Goal: Task Accomplishment & Management: Use online tool/utility

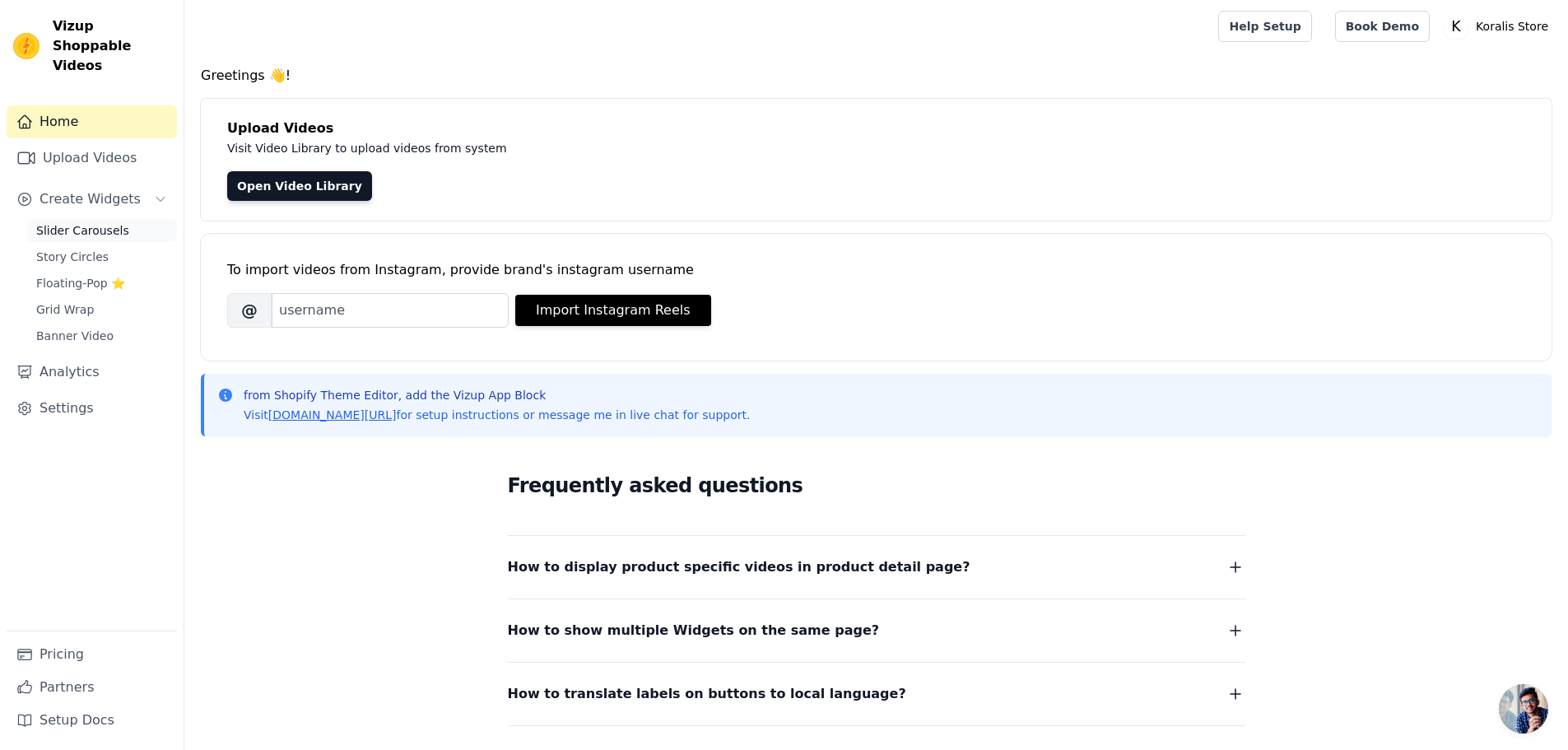
click at [87, 222] on span "Slider Carousels" at bounding box center [82, 230] width 93 height 16
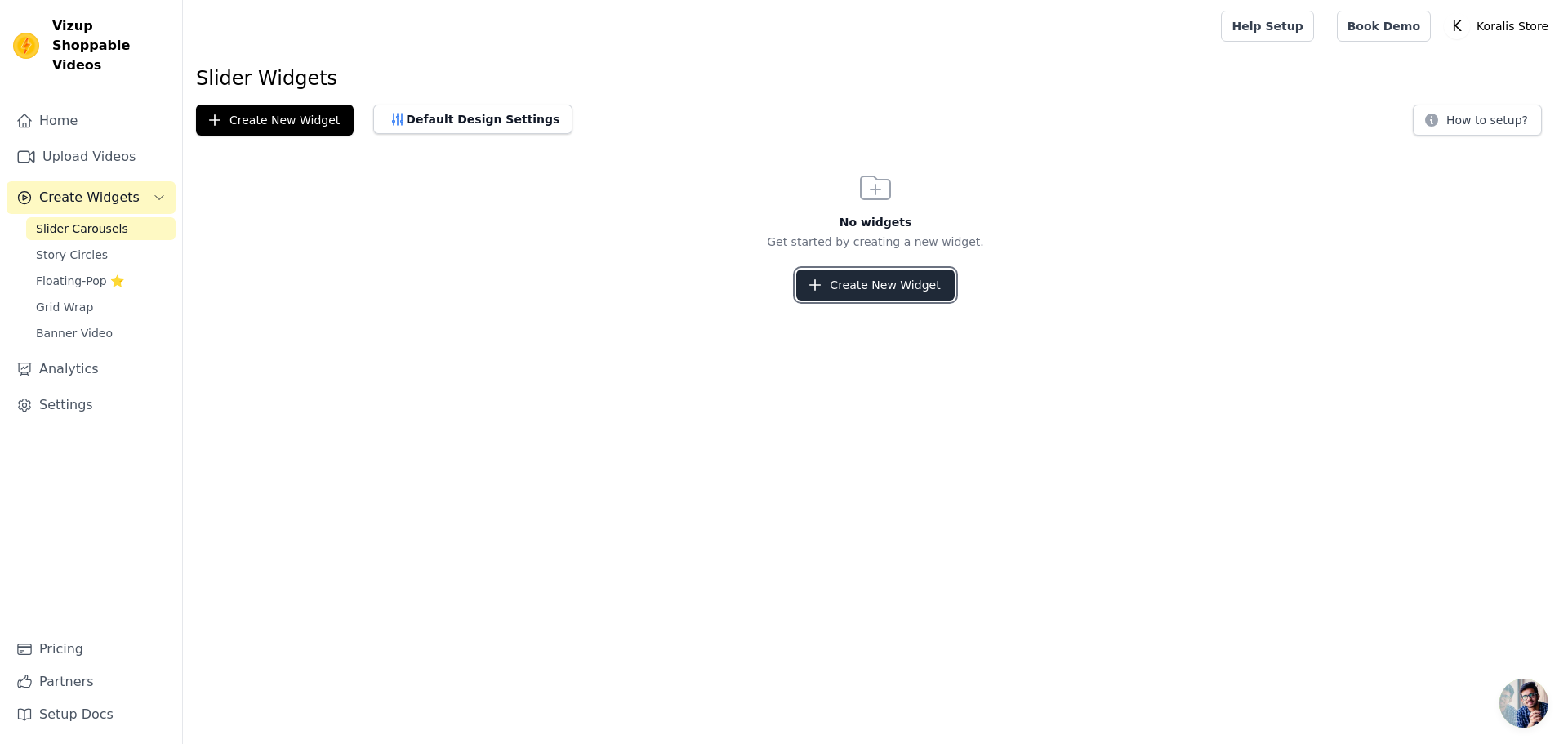
click at [902, 295] on button "Create New Widget" at bounding box center [875, 285] width 157 height 31
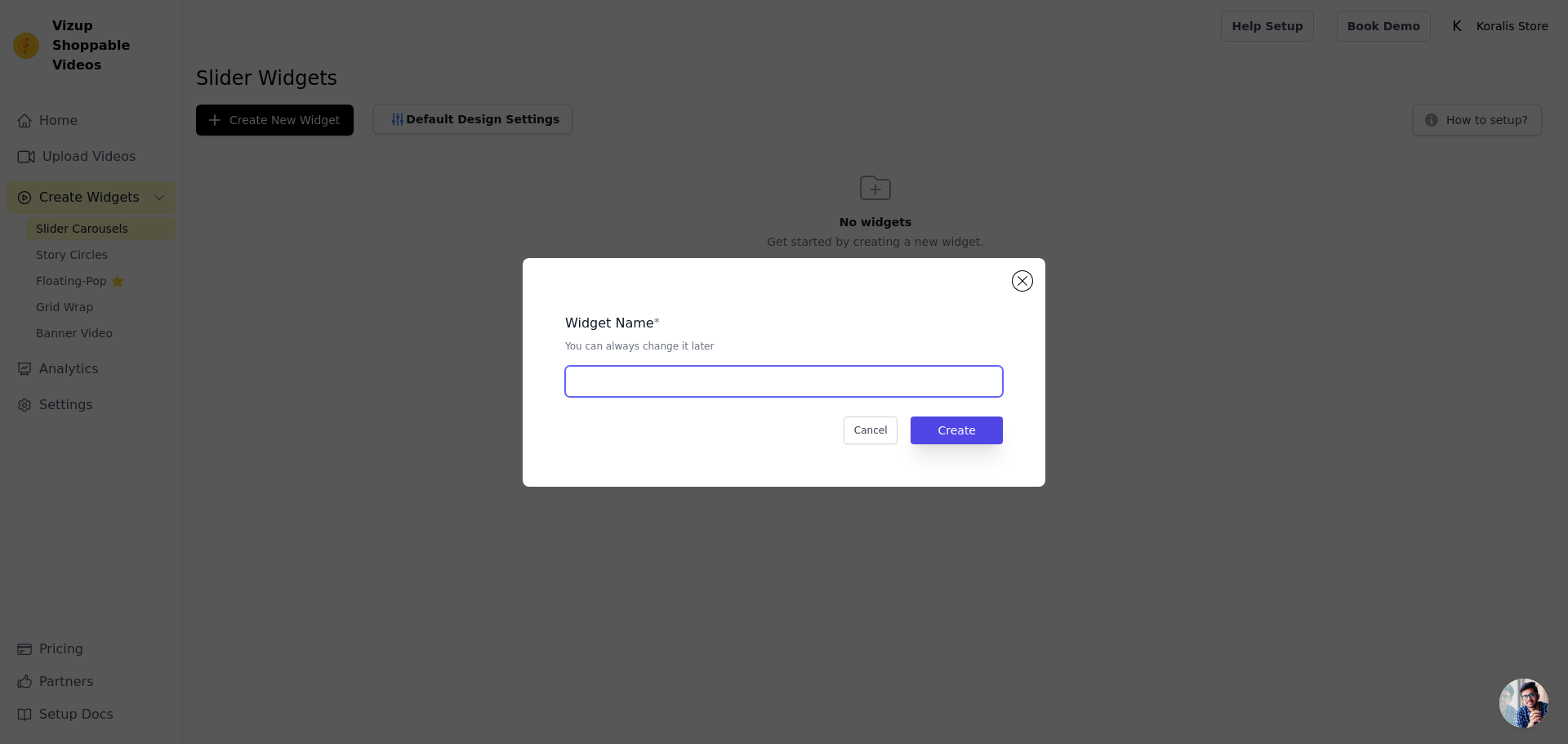
click at [693, 377] on input "text" at bounding box center [783, 381] width 437 height 31
type input "Review"
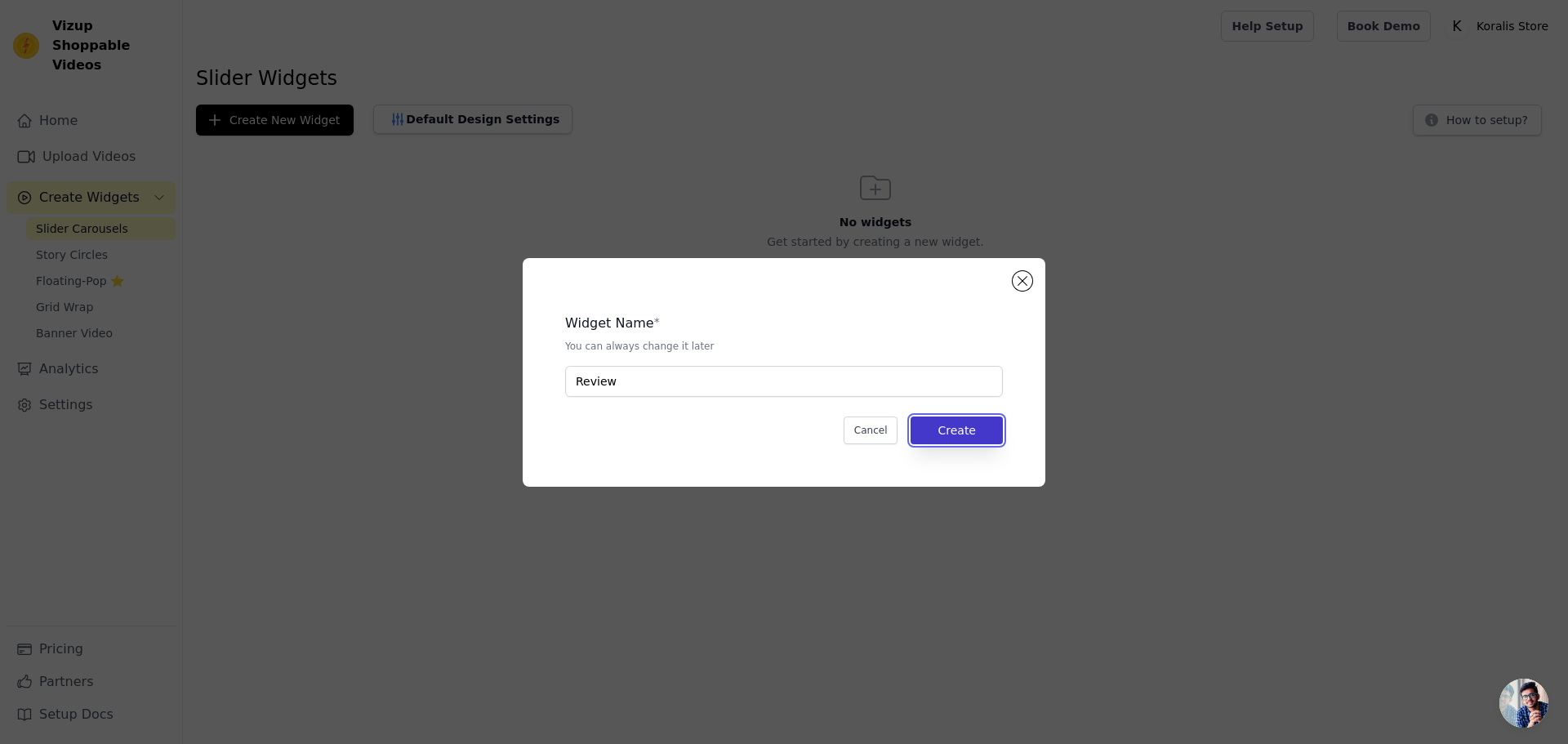
click at [958, 431] on button "Create" at bounding box center [956, 431] width 93 height 28
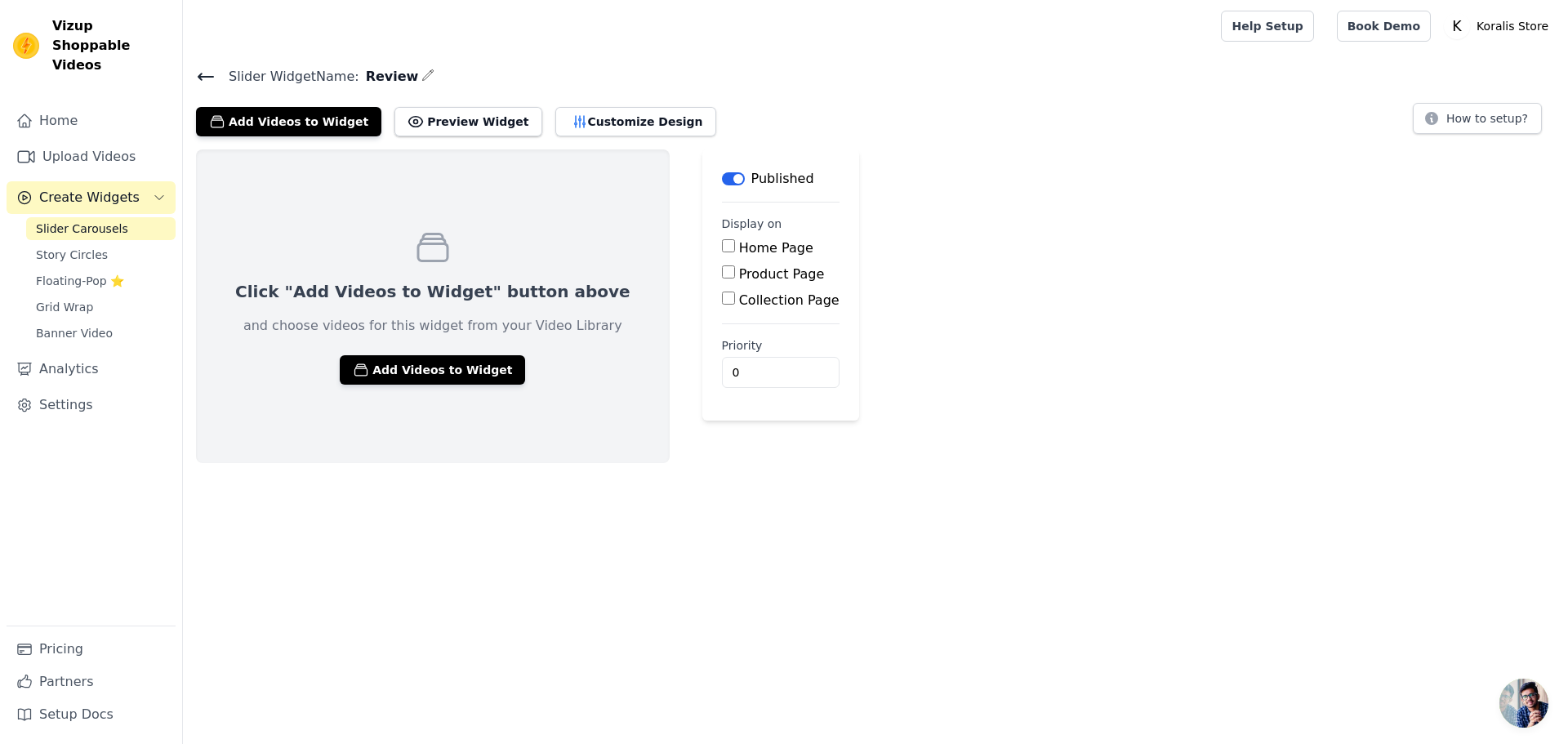
click at [739, 277] on label "Product Page" at bounding box center [782, 274] width 86 height 16
click at [407, 376] on button "Add Videos to Widget" at bounding box center [433, 369] width 185 height 29
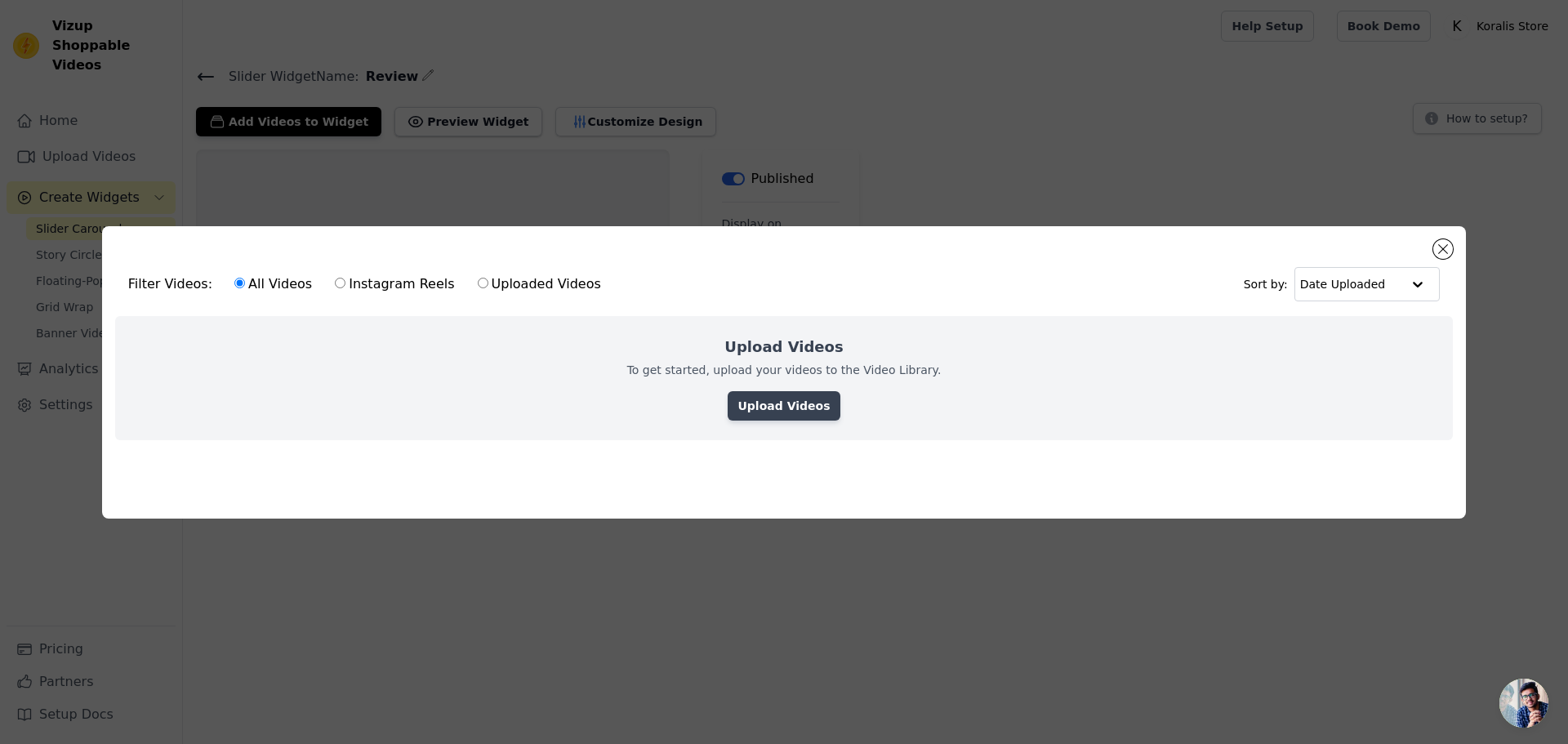
click at [814, 392] on link "Upload Videos" at bounding box center [783, 406] width 111 height 29
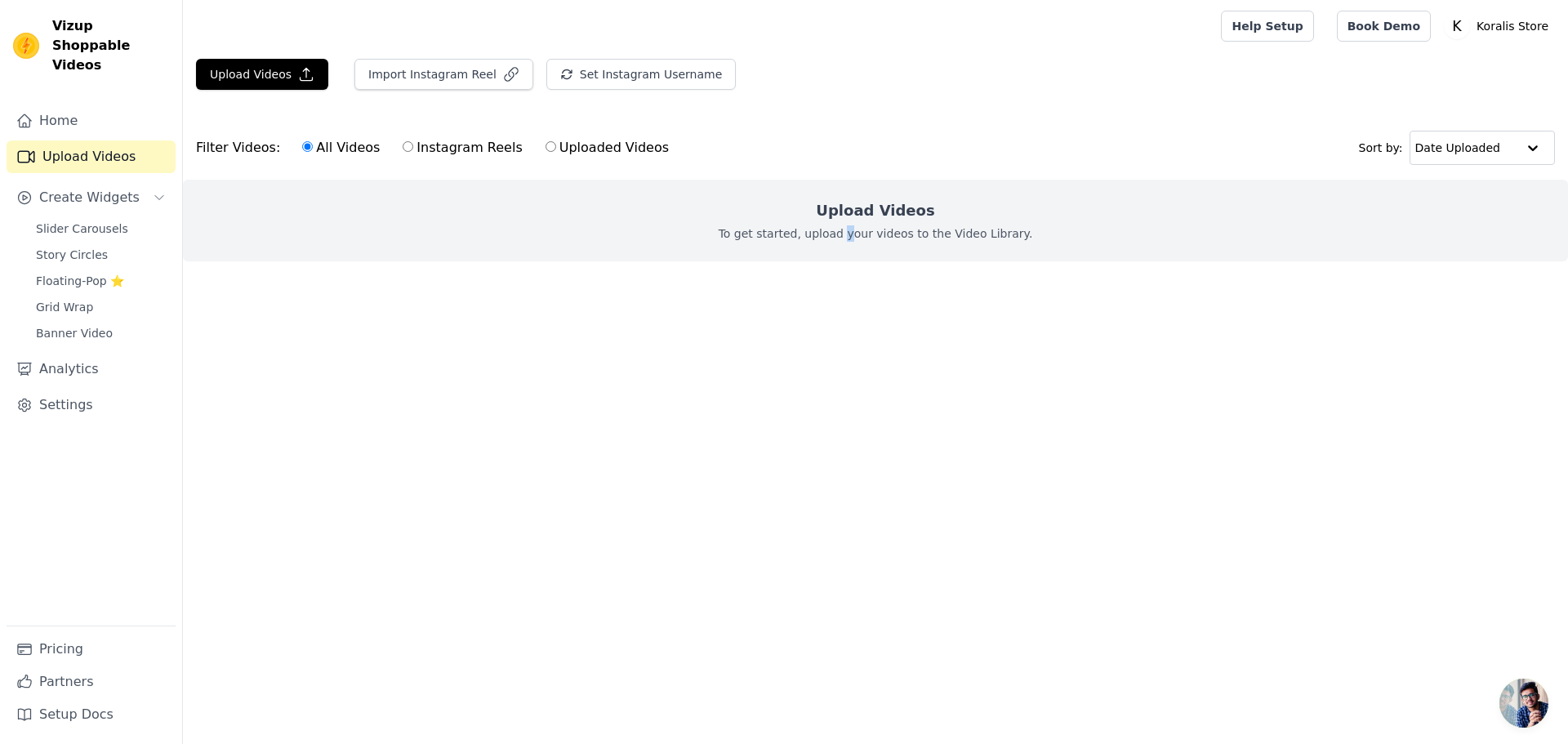
drag, startPoint x: 855, startPoint y: 258, endPoint x: 846, endPoint y: 258, distance: 9.0
click at [851, 258] on div "Upload Videos To get started, upload your videos to the Video Library." at bounding box center [875, 220] width 1385 height 82
click at [832, 232] on p "To get started, upload your videos to the Video Library." at bounding box center [876, 233] width 315 height 16
click at [259, 78] on button "Upload Videos" at bounding box center [261, 74] width 132 height 31
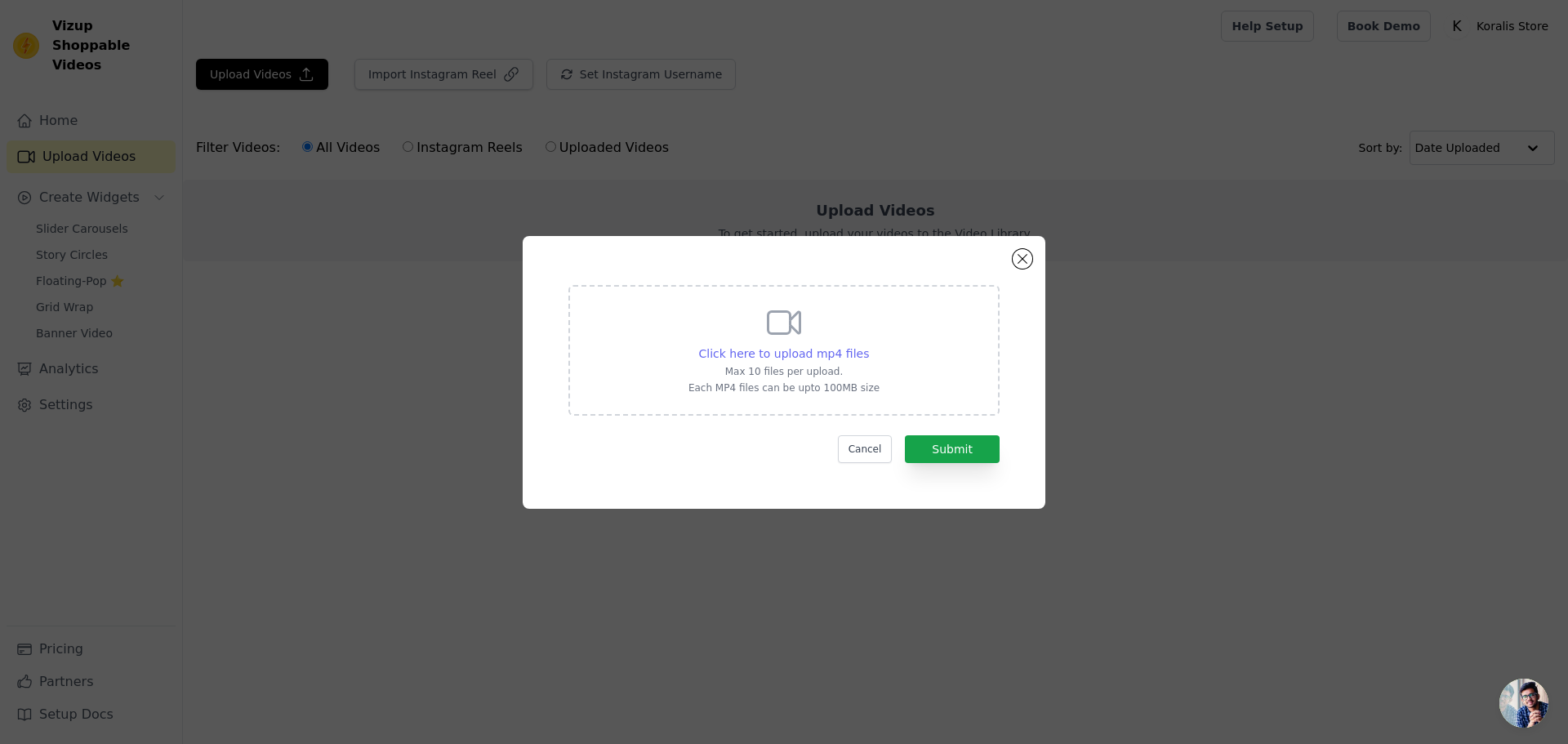
click at [793, 348] on span "Click here to upload mp4 files" at bounding box center [784, 354] width 170 height 13
click at [868, 345] on input "Click here to upload mp4 files Max 10 files per upload. Each MP4 files can be u…" at bounding box center [868, 345] width 1 height 1
type input "C:\fakepath\Generate_Boomerang_Video_of_Product (online-video-cutter.com).mp4"
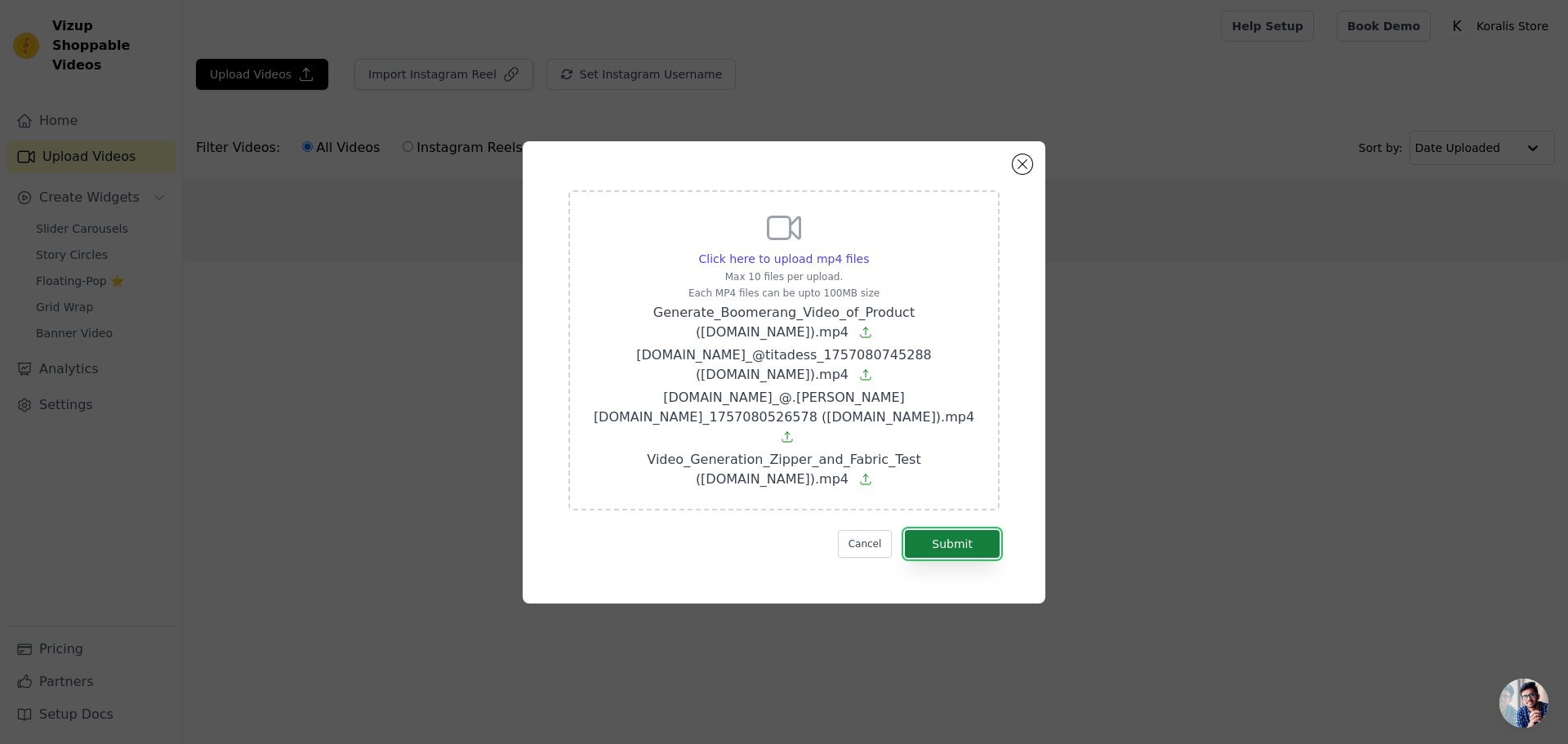
click at [961, 532] on button "Submit" at bounding box center [952, 544] width 95 height 28
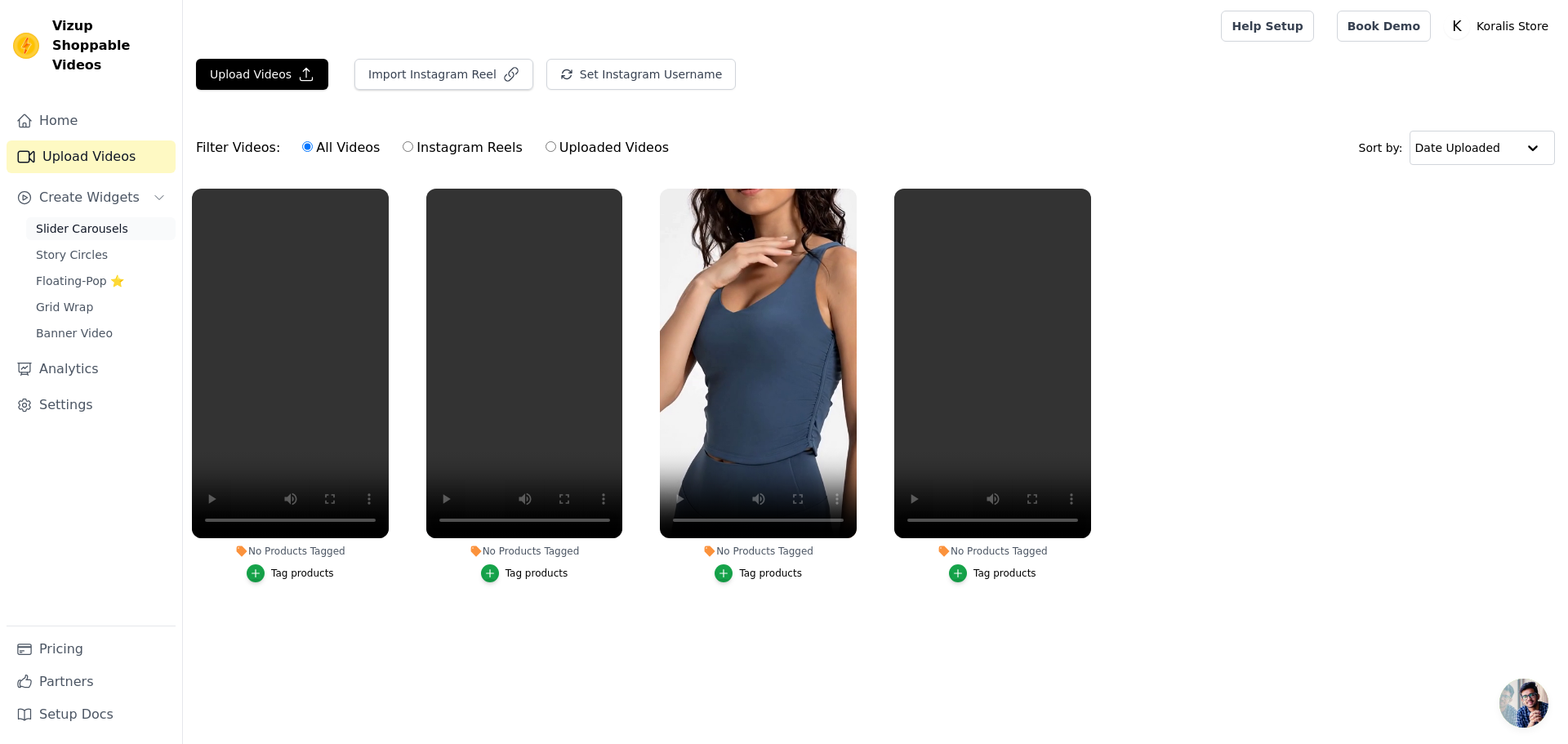
click at [111, 220] on span "Slider Carousels" at bounding box center [81, 228] width 93 height 16
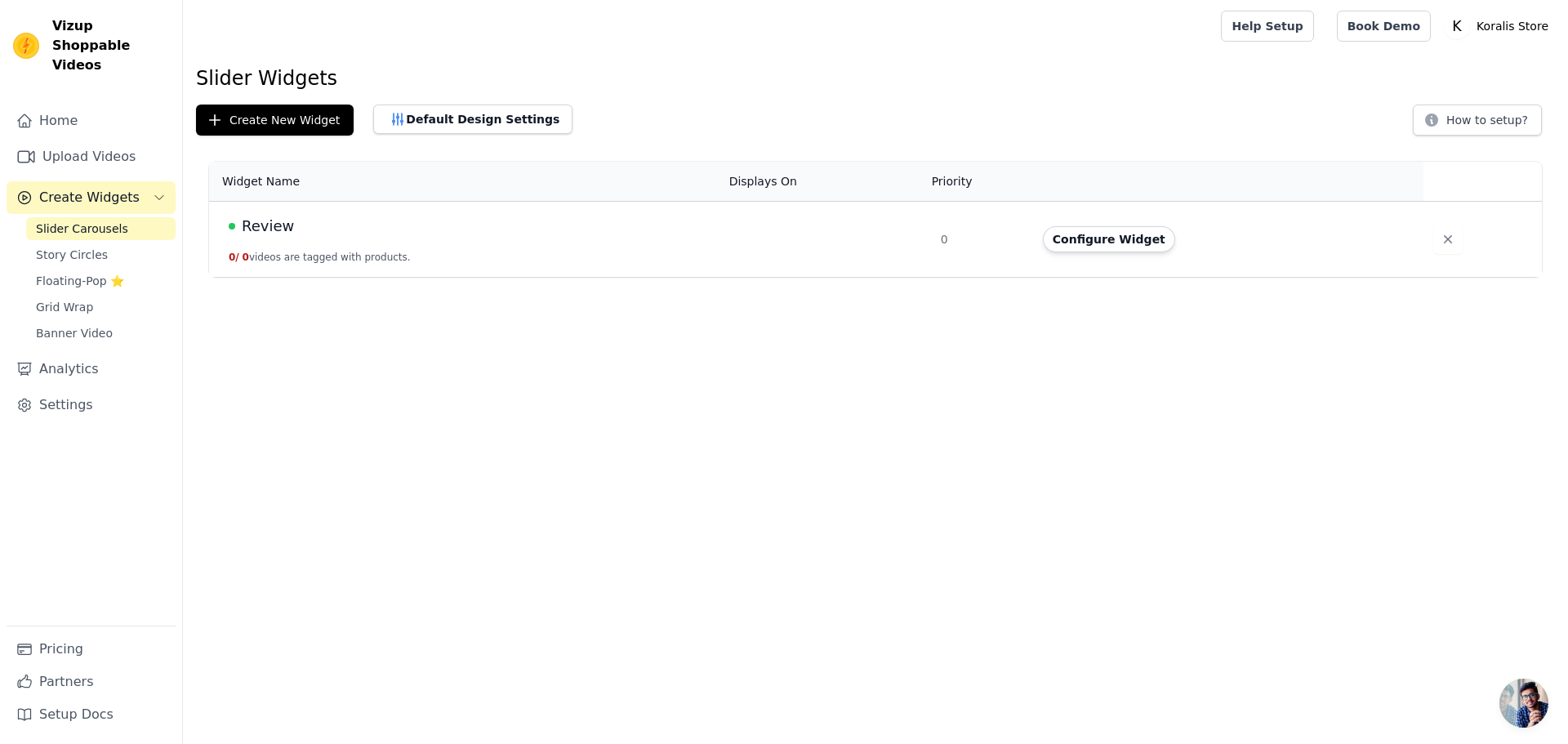
click at [347, 217] on div "Review" at bounding box center [468, 226] width 481 height 22
click at [266, 221] on span "Review" at bounding box center [268, 226] width 52 height 22
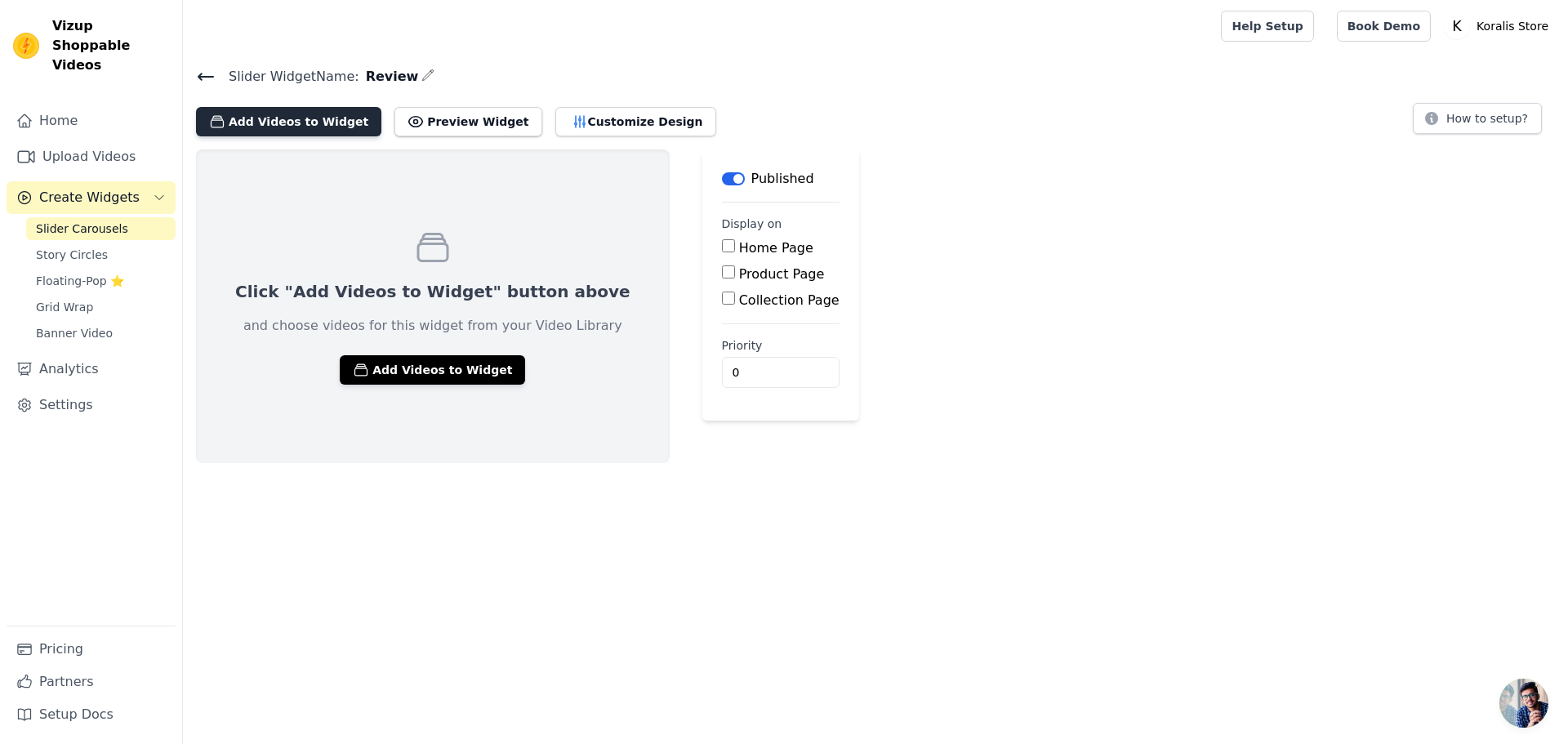
click at [277, 116] on button "Add Videos to Widget" at bounding box center [288, 121] width 185 height 29
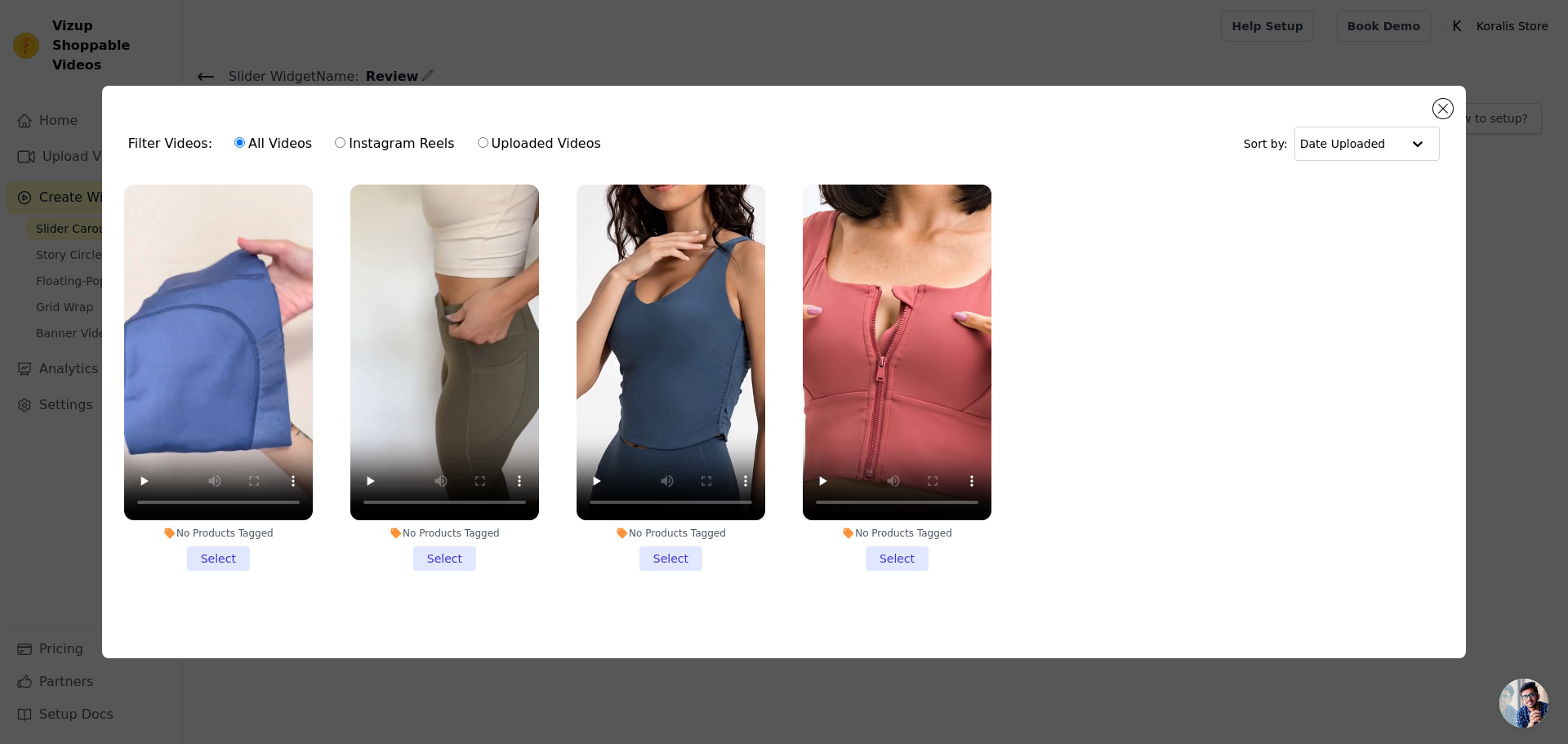
click at [207, 548] on li "No Products Tagged Select" at bounding box center [218, 378] width 188 height 386
click at [0, 0] on input "No Products Tagged Select" at bounding box center [0, 0] width 0 height 0
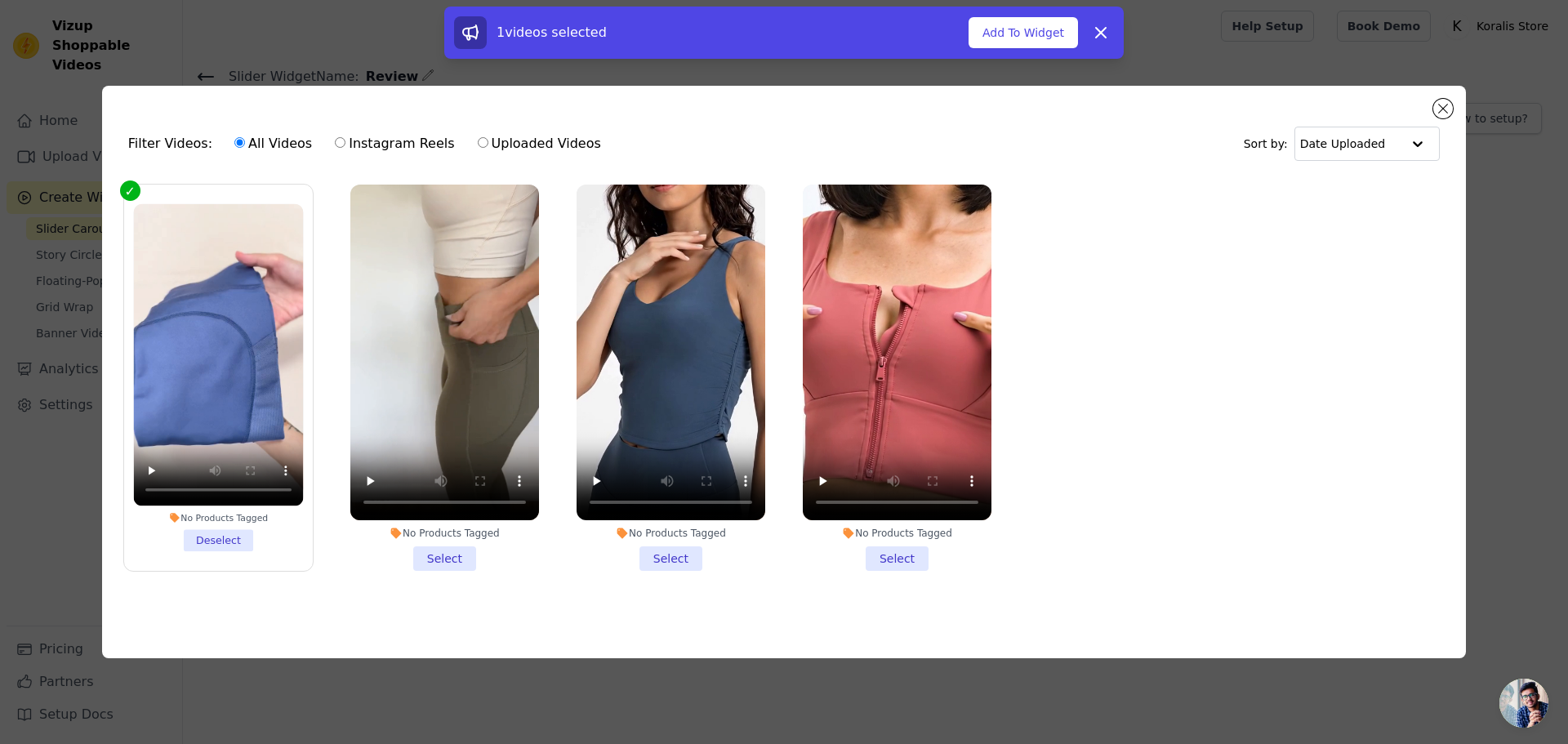
click at [437, 543] on li "No Products Tagged Select" at bounding box center [444, 378] width 188 height 386
click at [0, 0] on input "No Products Tagged Select" at bounding box center [0, 0] width 0 height 0
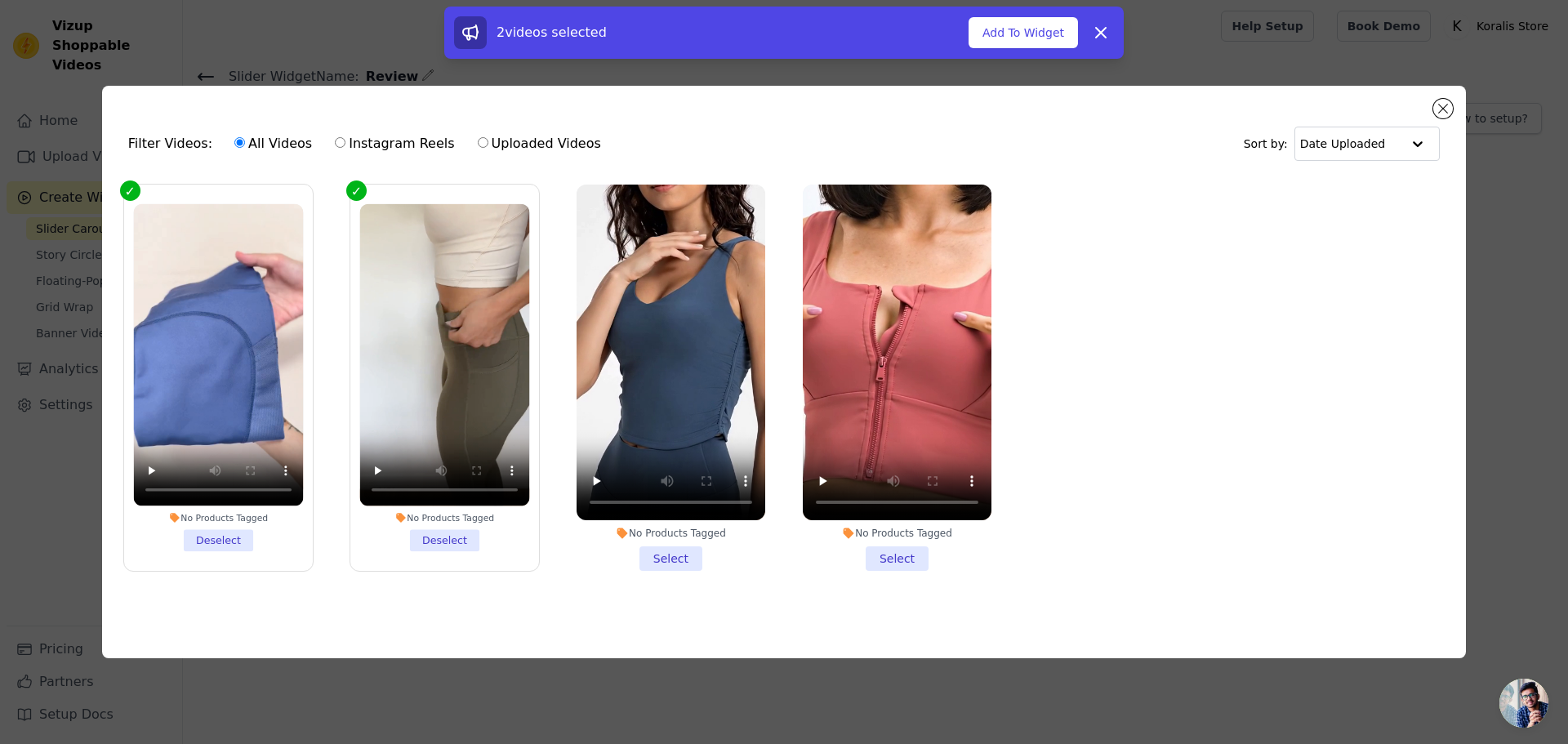
click at [652, 551] on li "No Products Tagged Select" at bounding box center [670, 378] width 188 height 386
click at [0, 0] on input "No Products Tagged Select" at bounding box center [0, 0] width 0 height 0
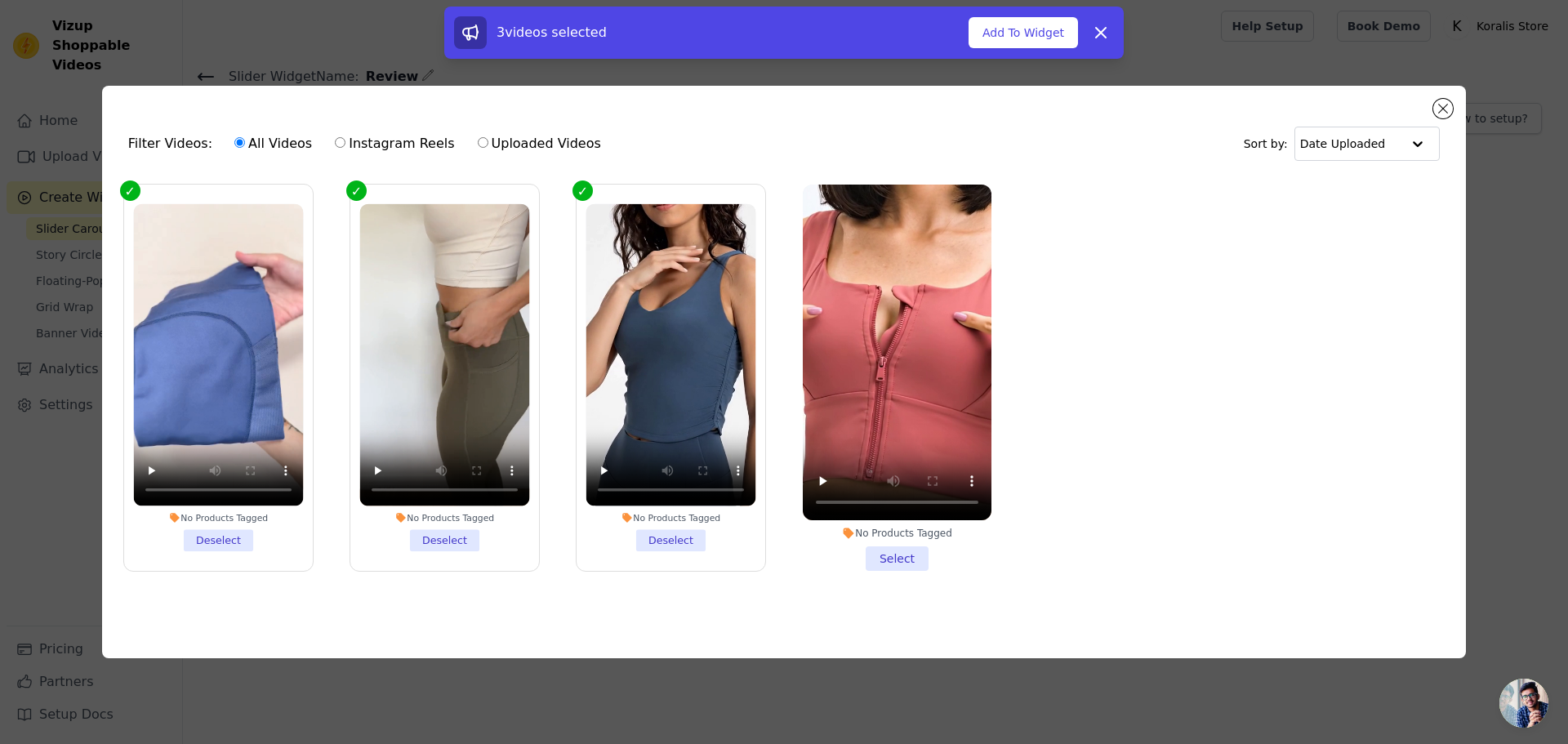
click at [900, 548] on li "No Products Tagged Select" at bounding box center [896, 378] width 188 height 386
click at [0, 0] on input "No Products Tagged Select" at bounding box center [0, 0] width 0 height 0
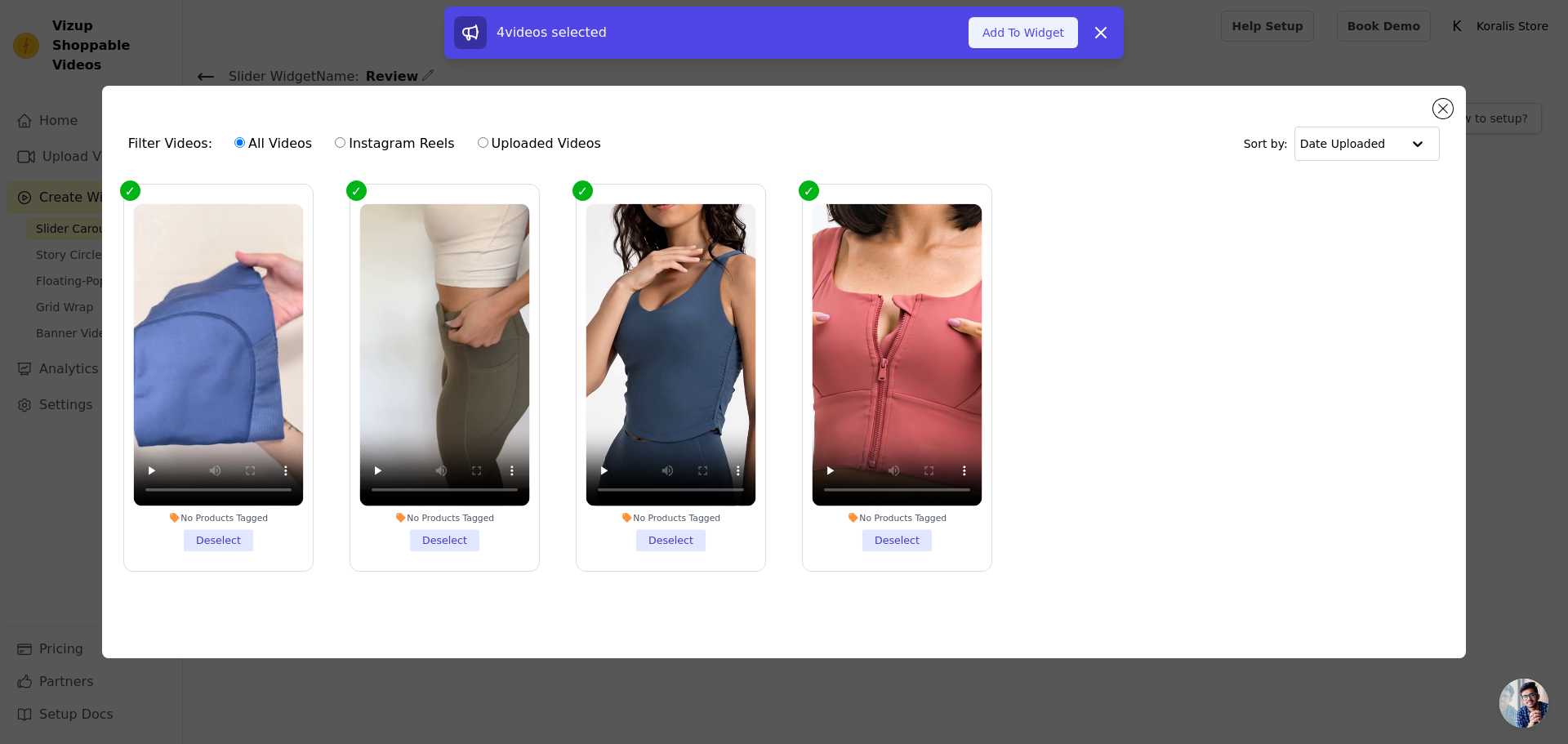
click at [1022, 48] on button "Add To Widget" at bounding box center [1023, 32] width 110 height 31
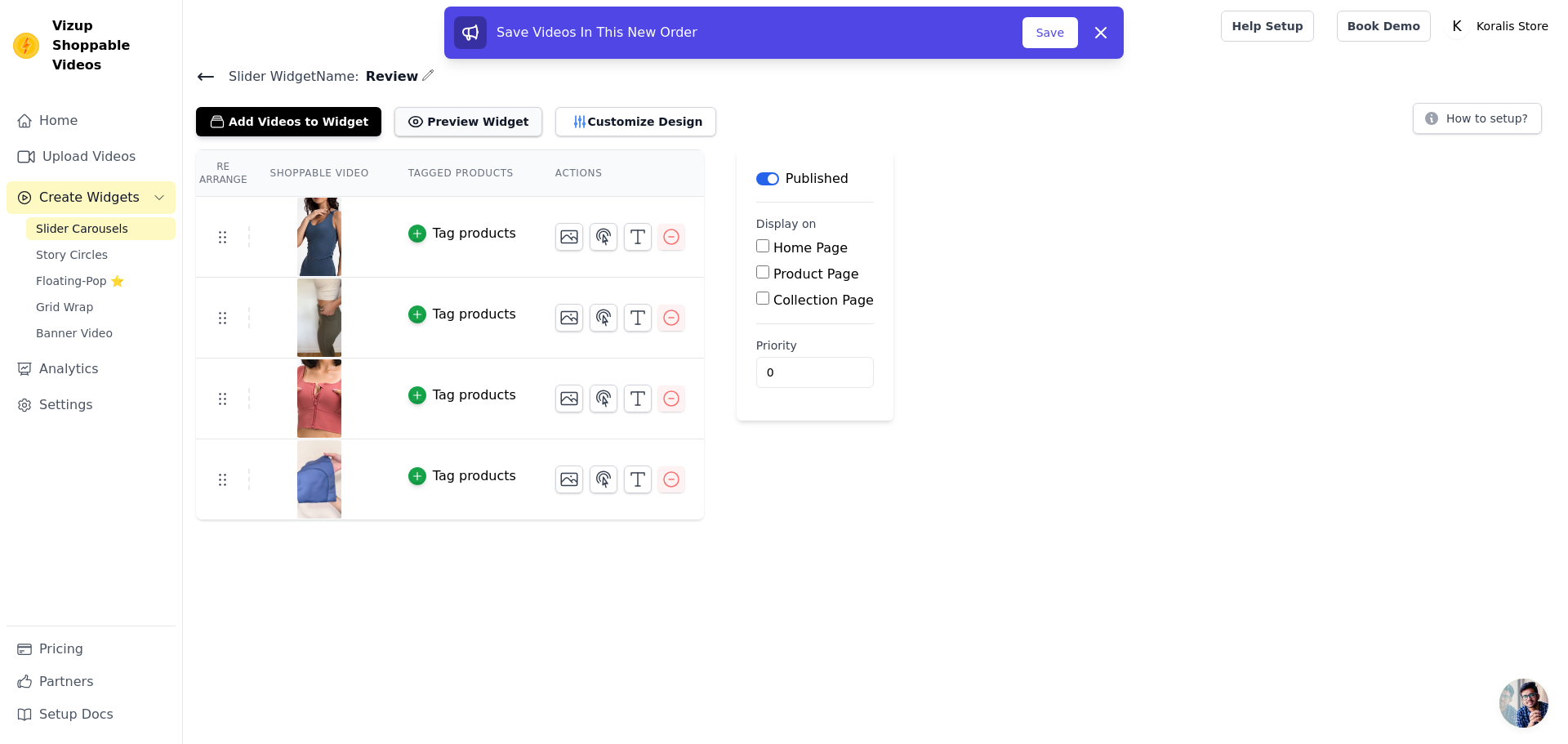
click at [473, 131] on button "Preview Widget" at bounding box center [467, 121] width 147 height 29
click at [563, 128] on button "Customize Design" at bounding box center [636, 121] width 161 height 29
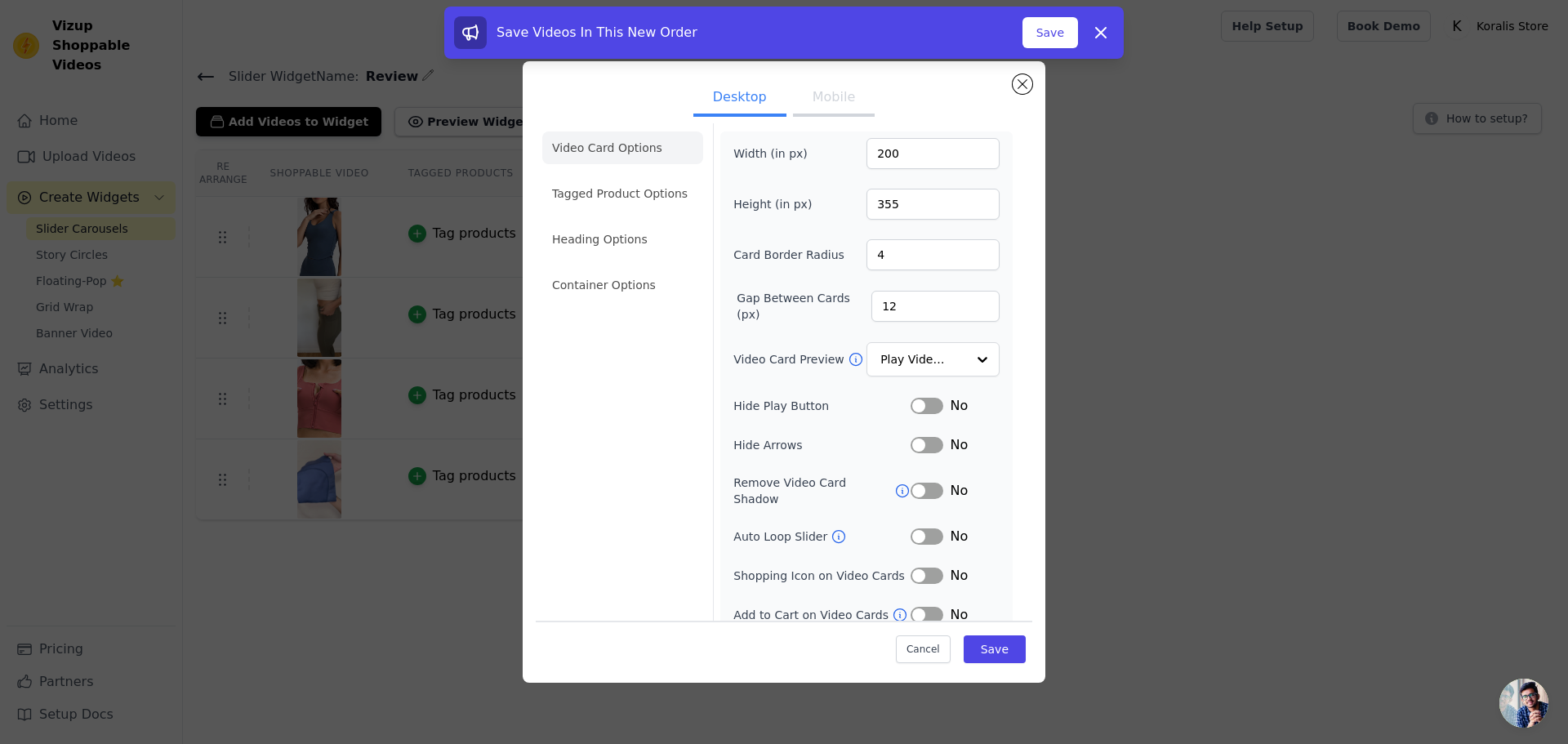
scroll to position [11, 0]
drag, startPoint x: 919, startPoint y: 260, endPoint x: 839, endPoint y: 259, distance: 80.0
click at [839, 259] on div "Card Border Radius 4" at bounding box center [866, 252] width 266 height 31
type input "25"
click at [637, 201] on li "Tagged Product Options" at bounding box center [623, 191] width 161 height 33
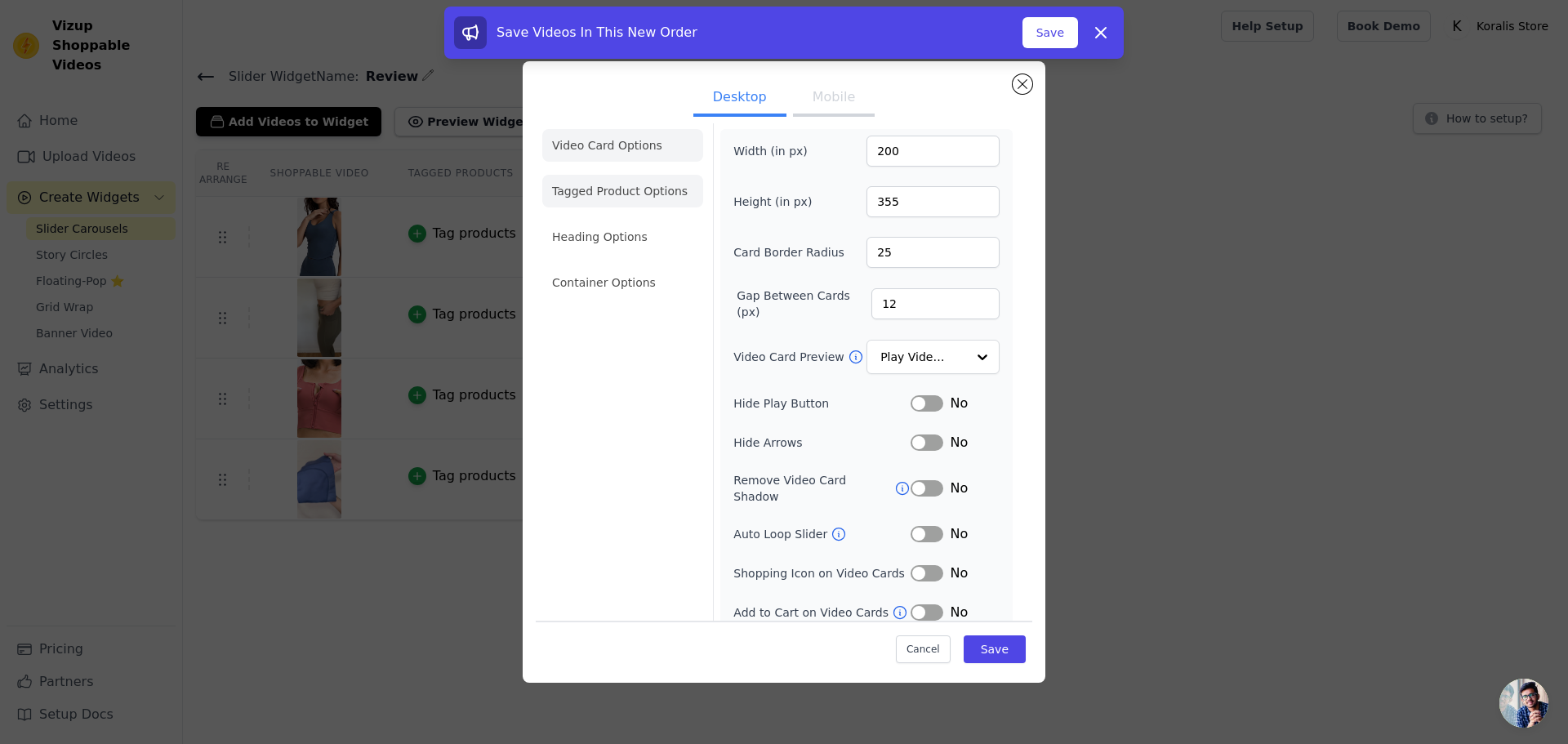
scroll to position [0, 0]
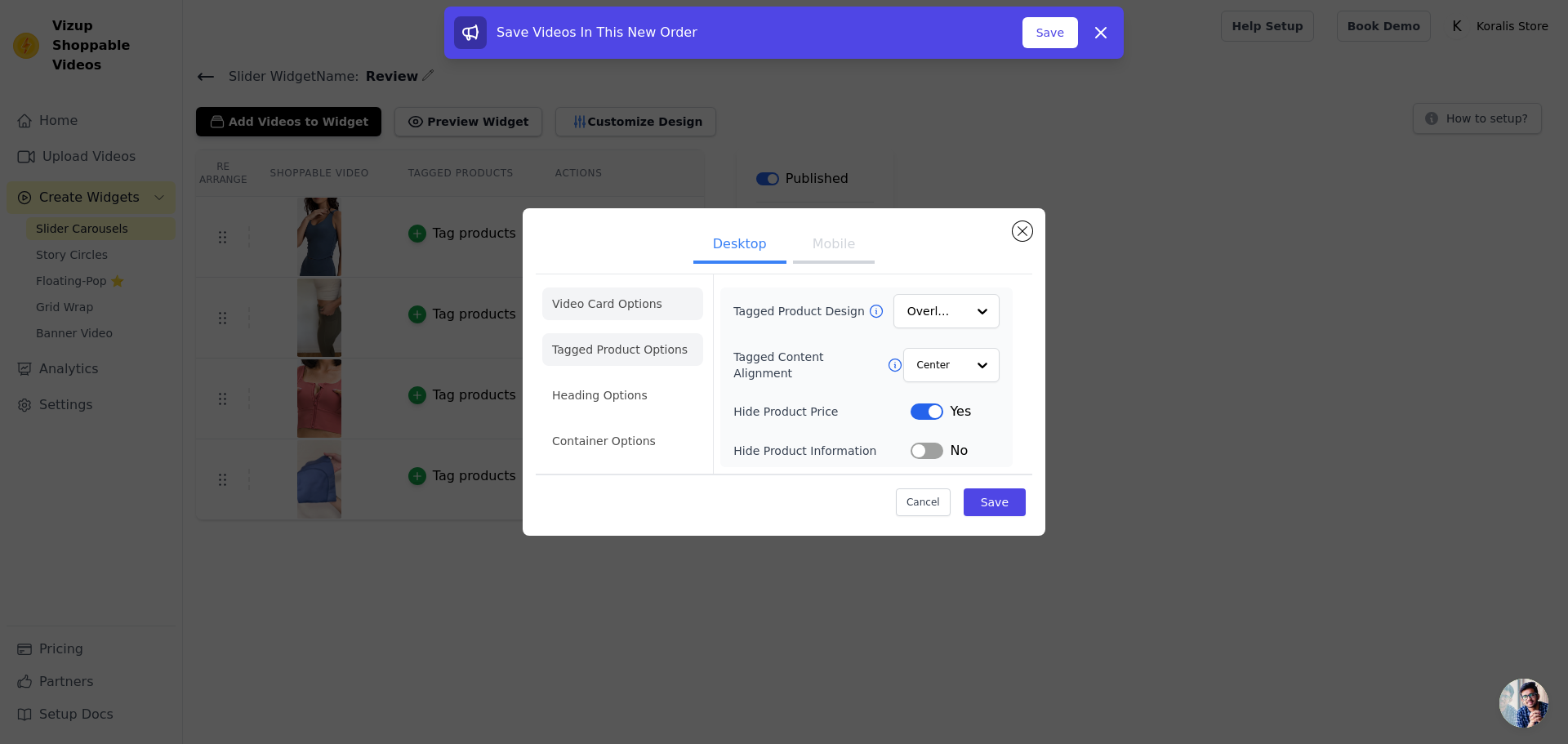
click at [600, 316] on li "Video Card Options" at bounding box center [623, 304] width 161 height 33
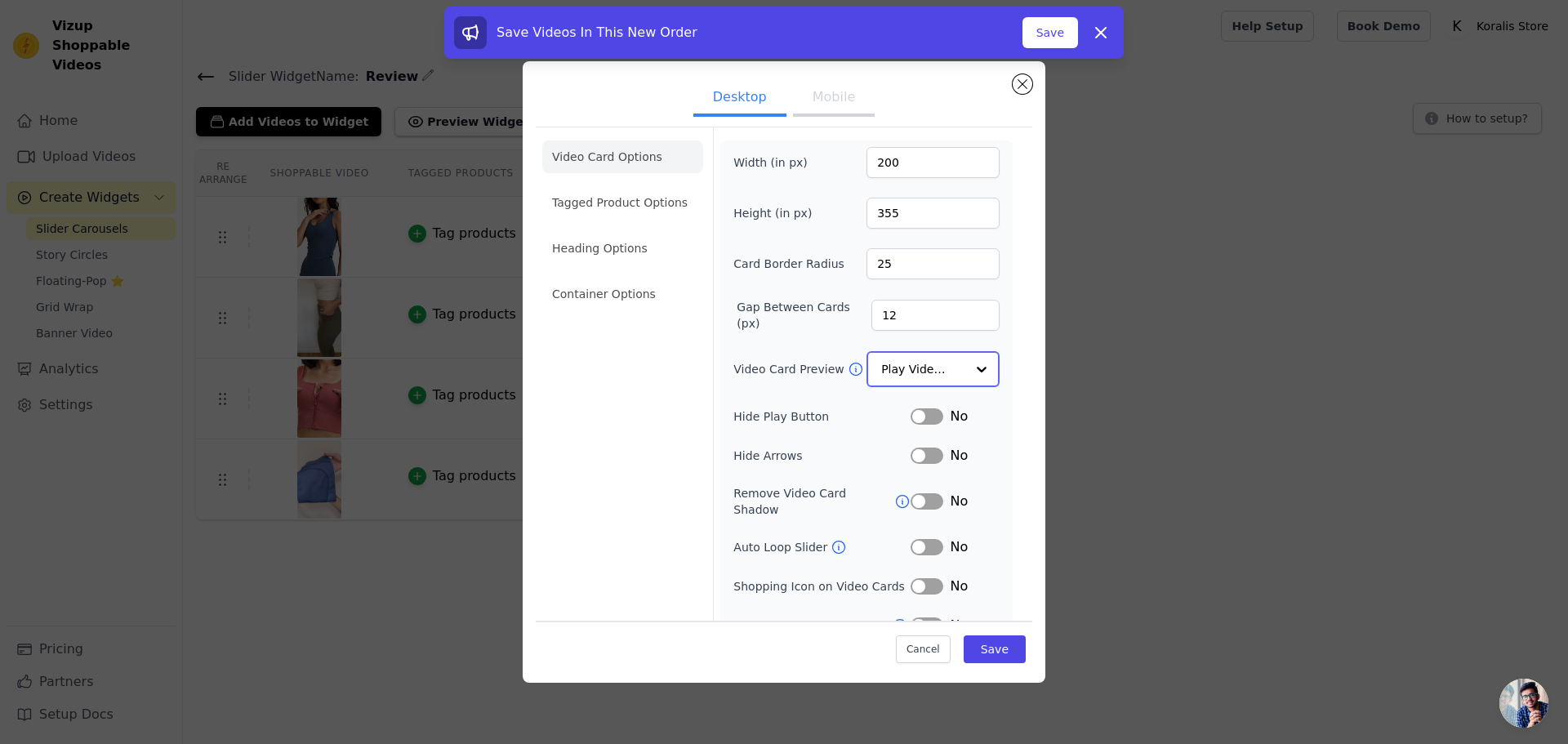
click at [948, 374] on input "Video Card Preview" at bounding box center [924, 369] width 84 height 33
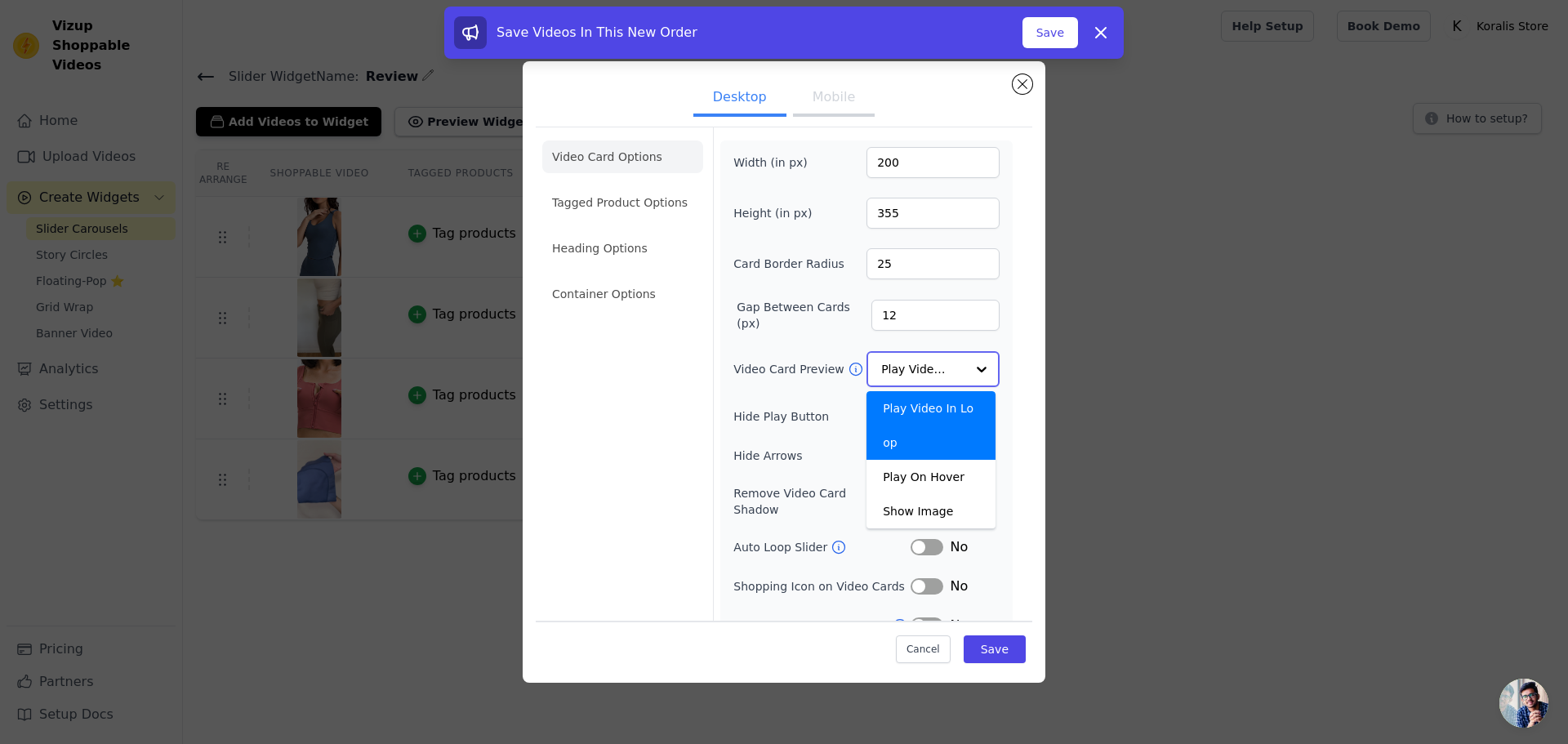
click at [948, 374] on input "Video Card Preview" at bounding box center [924, 369] width 84 height 33
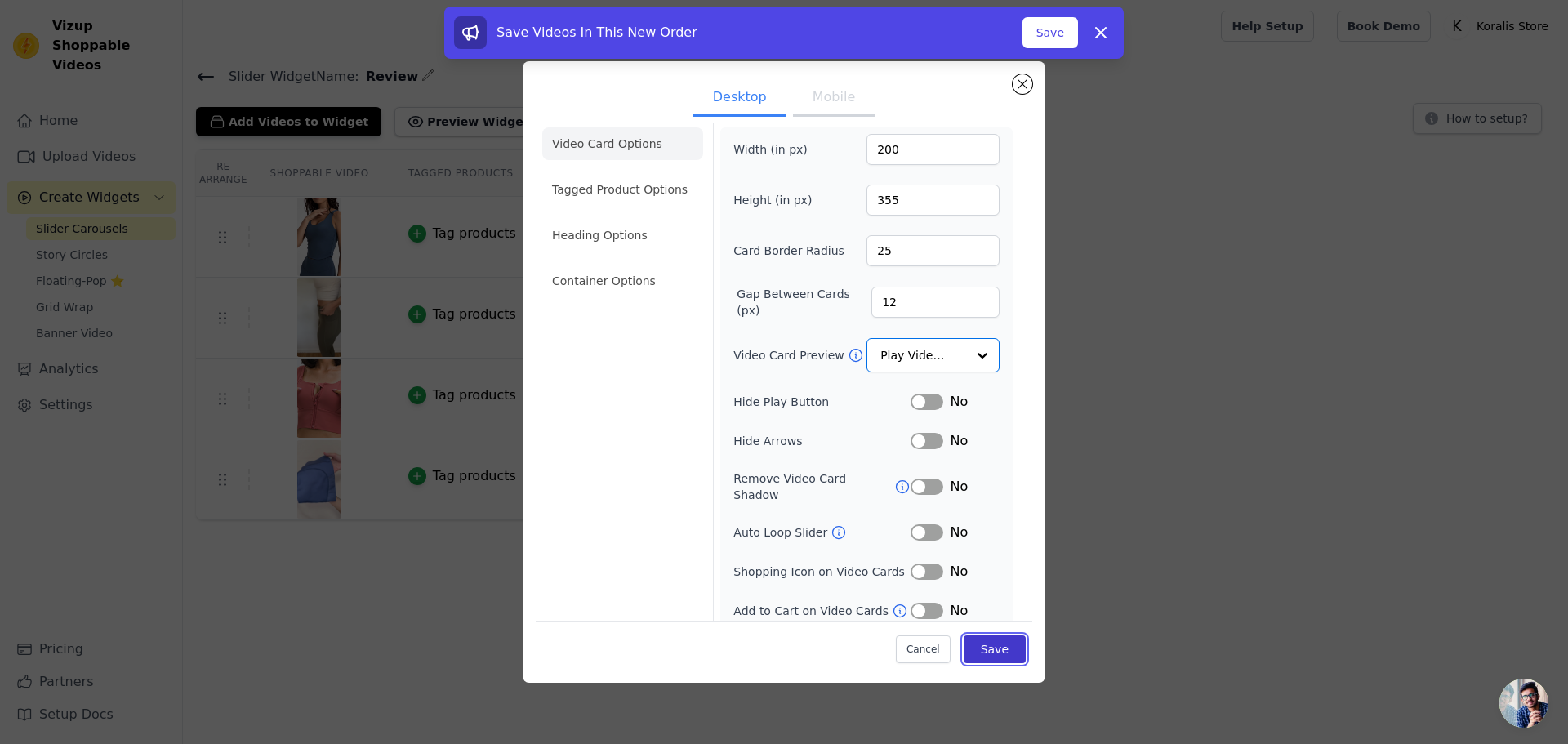
scroll to position [11, 0]
click at [984, 650] on button "Save" at bounding box center [995, 649] width 62 height 28
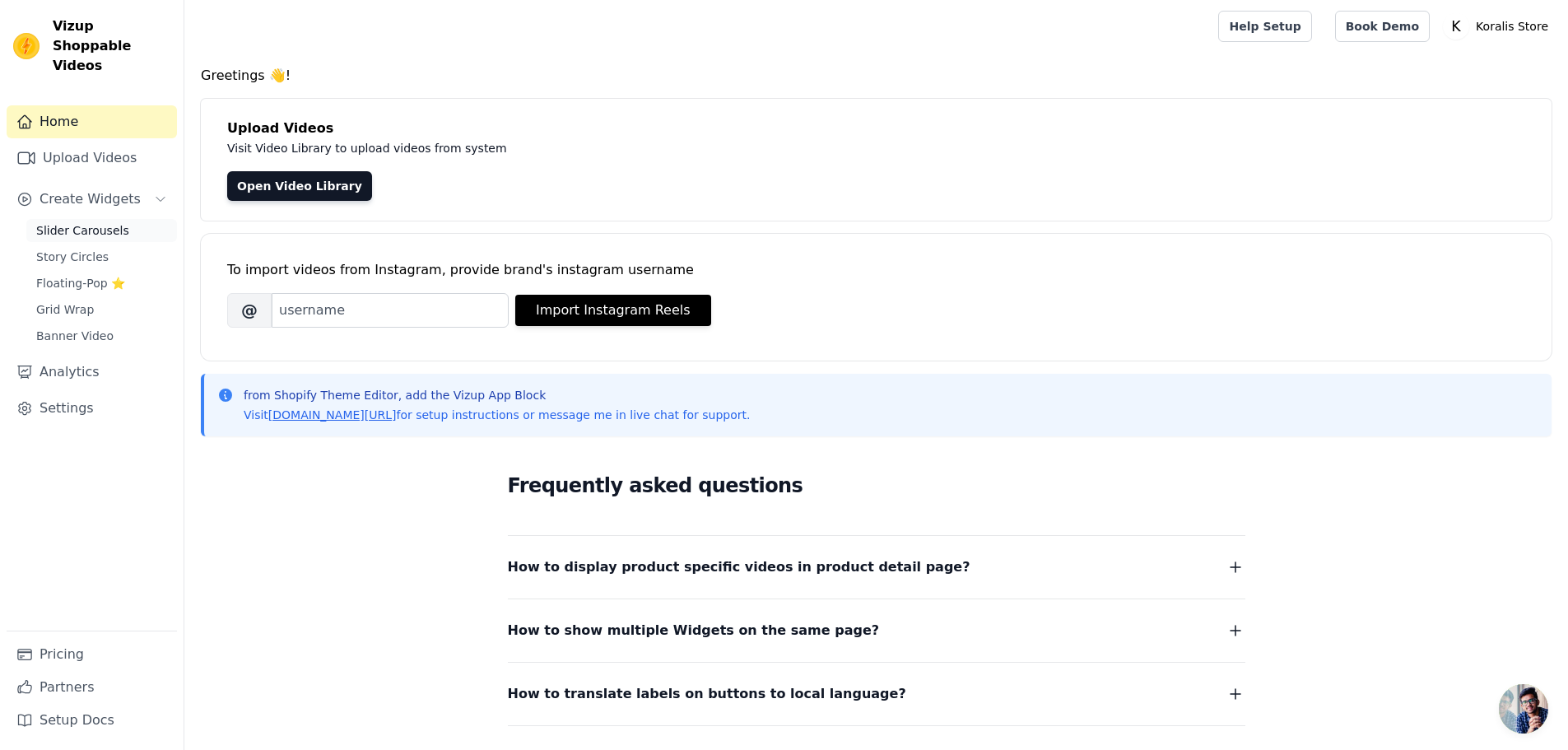
click at [93, 222] on span "Slider Carousels" at bounding box center [82, 230] width 93 height 16
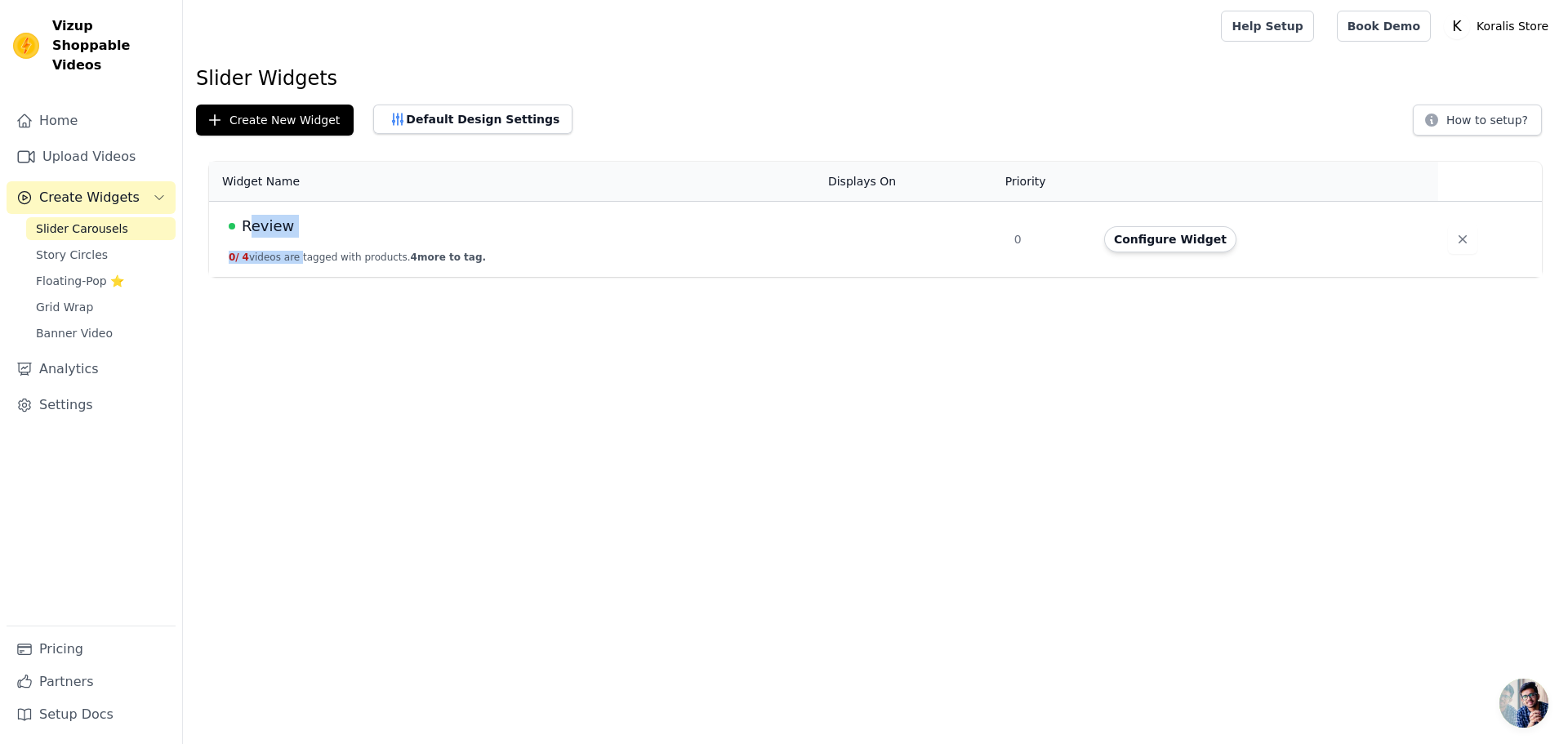
drag, startPoint x: 296, startPoint y: 240, endPoint x: 251, endPoint y: 230, distance: 46.1
click at [251, 230] on td "Review 0 / 4 videos are tagged with products. 4 more to tag." at bounding box center [513, 239] width 609 height 76
click at [290, 223] on div "Review" at bounding box center [518, 226] width 580 height 22
drag, startPoint x: 297, startPoint y: 223, endPoint x: 238, endPoint y: 224, distance: 59.0
click at [238, 224] on div "Review" at bounding box center [518, 226] width 580 height 22
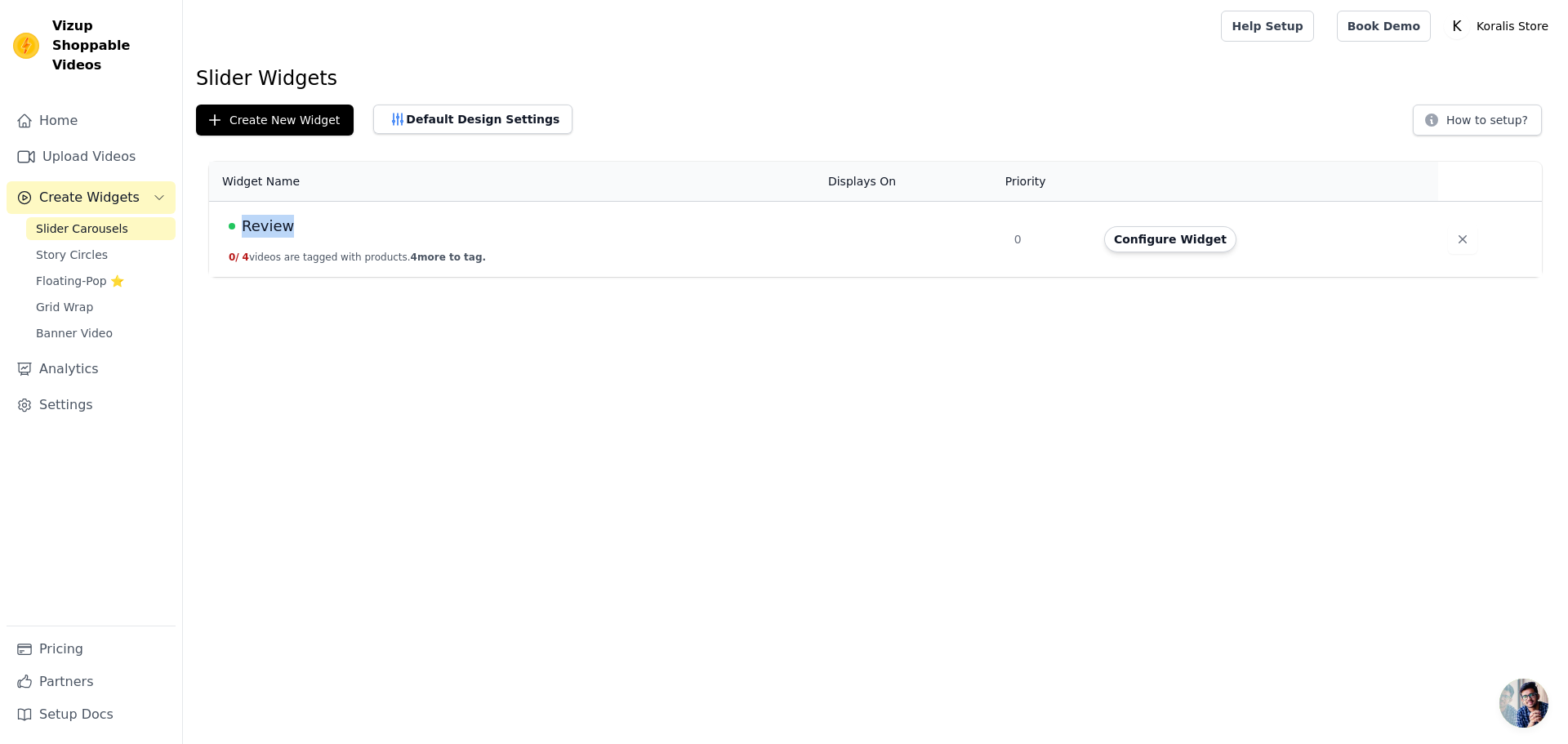
copy div "Review"
